Goal: Task Accomplishment & Management: Use online tool/utility

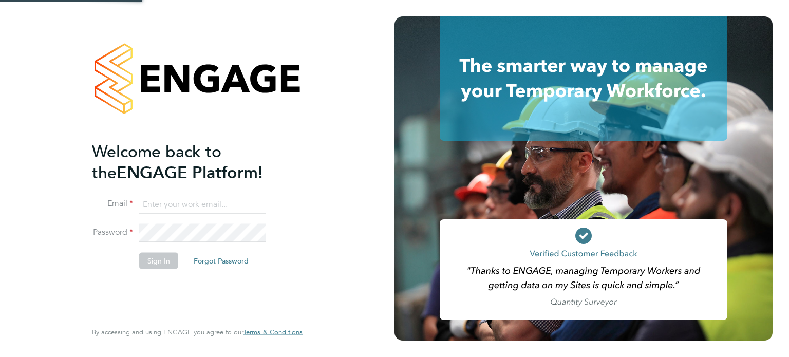
click at [177, 207] on input at bounding box center [202, 204] width 127 height 18
type input "[EMAIL_ADDRESS][DOMAIN_NAME]"
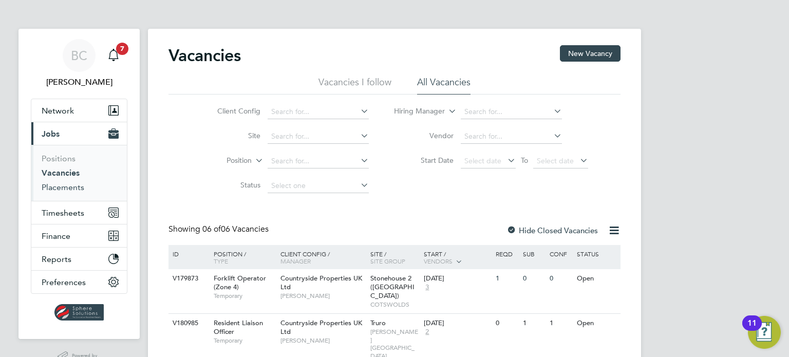
click at [67, 189] on link "Placements" at bounding box center [63, 187] width 43 height 10
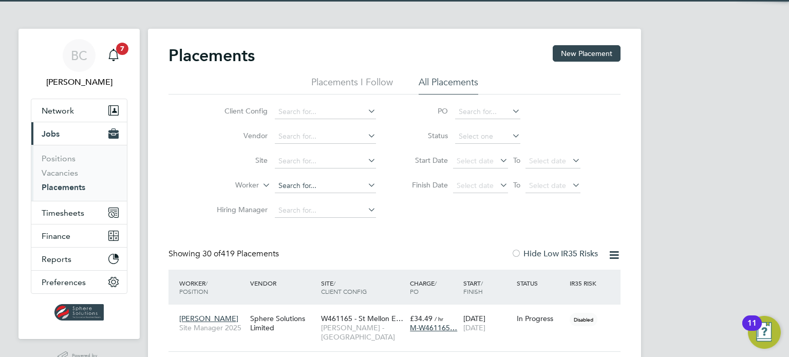
click at [306, 180] on input at bounding box center [325, 186] width 101 height 14
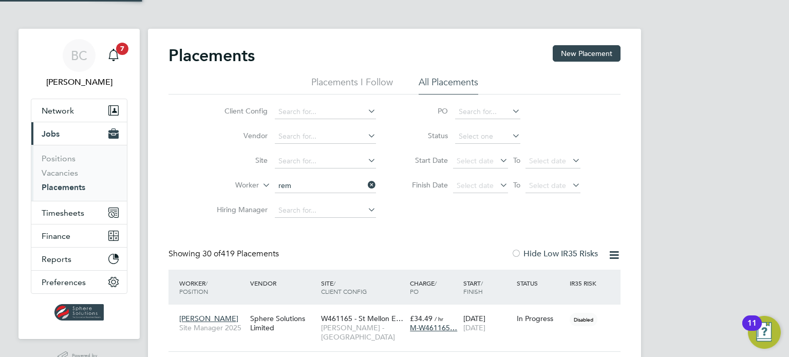
click at [315, 199] on li "Rem el Allen" at bounding box center [326, 200] width 102 height 14
type input "Remel Allen"
